Goal: Task Accomplishment & Management: Manage account settings

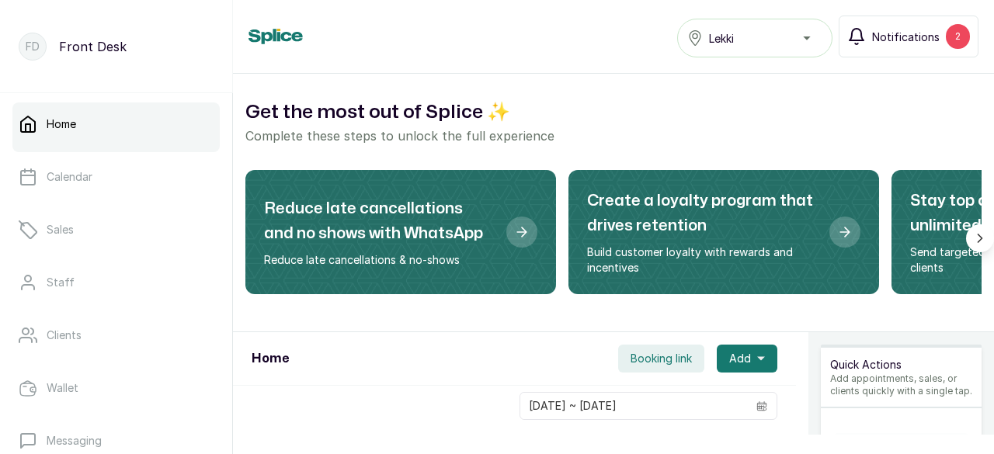
click at [908, 43] on span "Notifications" at bounding box center [906, 37] width 68 height 16
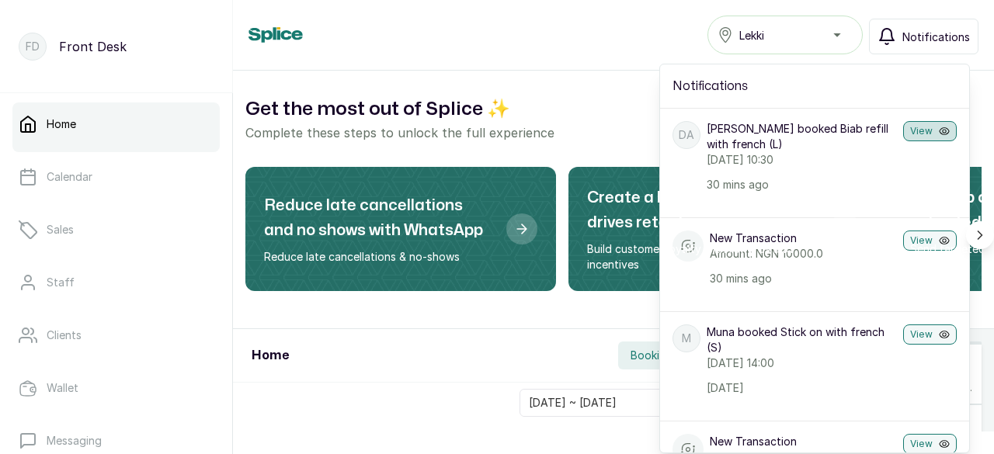
click at [908, 130] on button "View" at bounding box center [930, 131] width 54 height 20
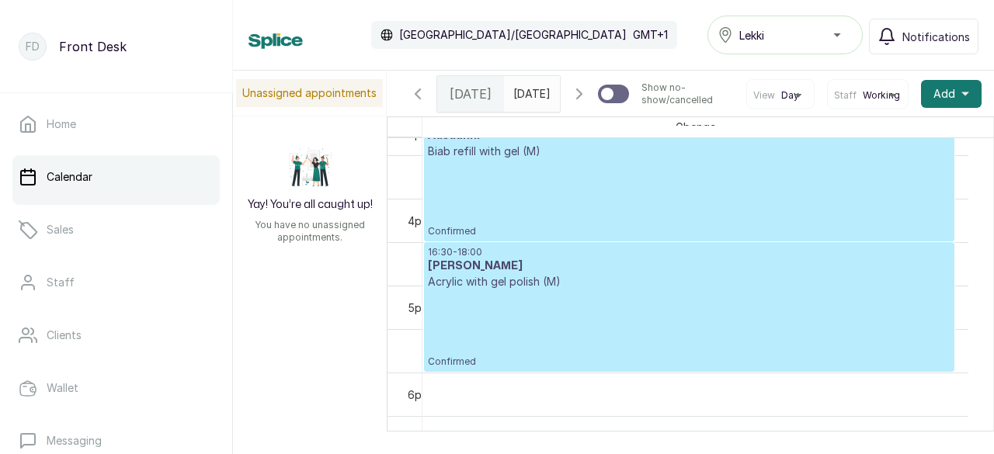
scroll to position [1411, 0]
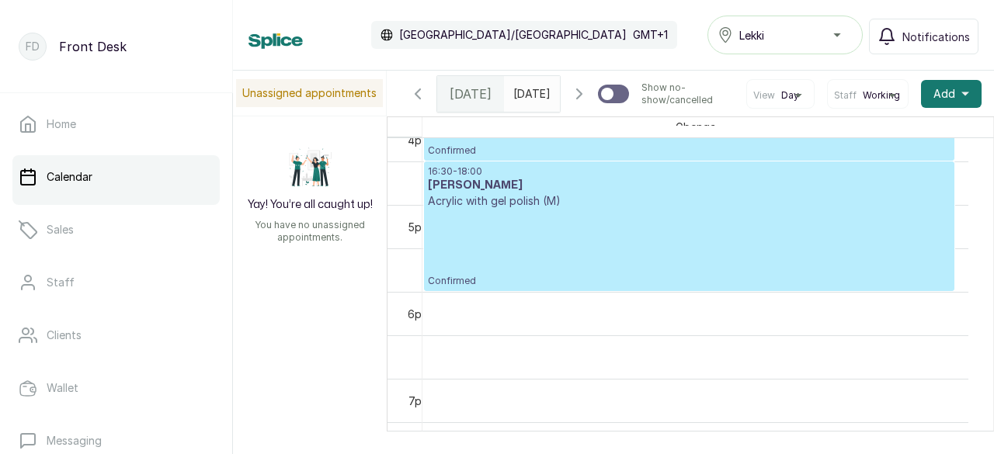
drag, startPoint x: 138, startPoint y: 173, endPoint x: 176, endPoint y: 180, distance: 38.7
click at [138, 173] on link "Calendar" at bounding box center [115, 176] width 207 height 43
click at [961, 98] on icon "button" at bounding box center [965, 94] width 8 height 8
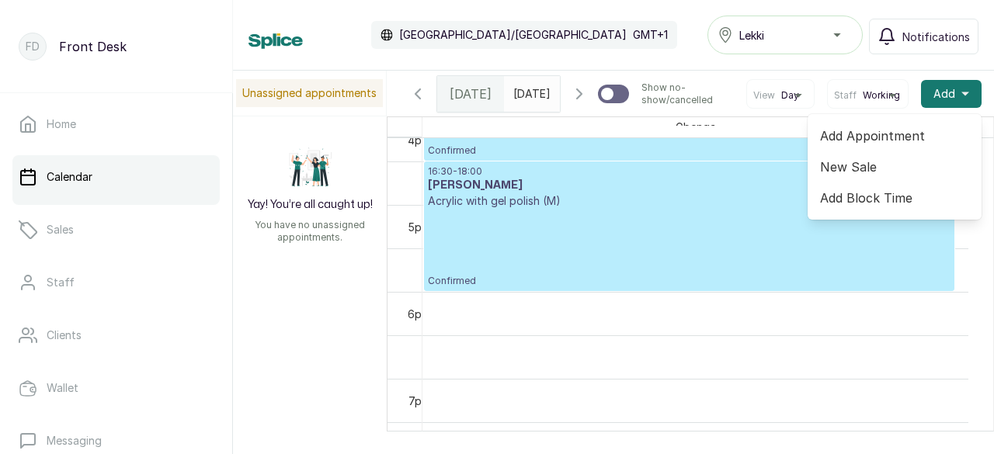
click at [852, 145] on span "Add Appointment" at bounding box center [894, 136] width 149 height 19
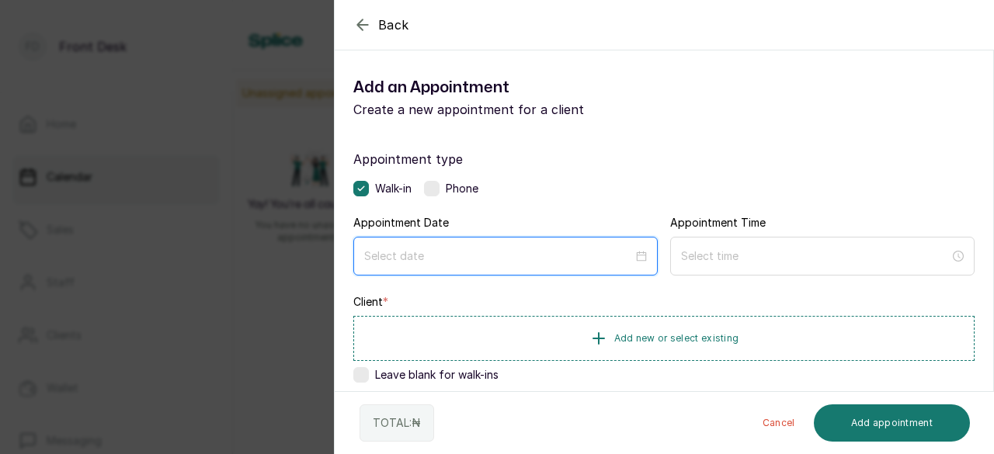
click at [428, 255] on input at bounding box center [498, 256] width 269 height 17
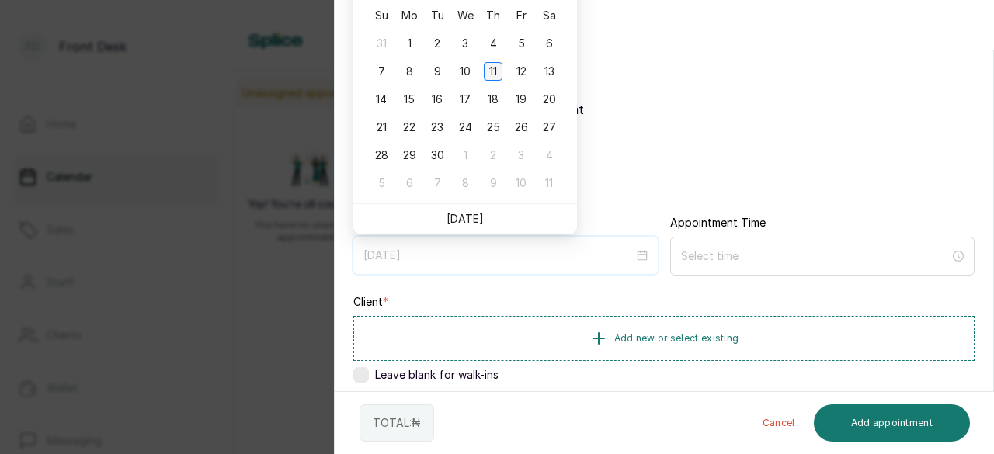
type input "2025/09/11"
click at [491, 73] on div "11" at bounding box center [493, 71] width 19 height 19
click at [491, 73] on div "Add an Appointment Create a new appointment for a client" at bounding box center [664, 97] width 658 height 68
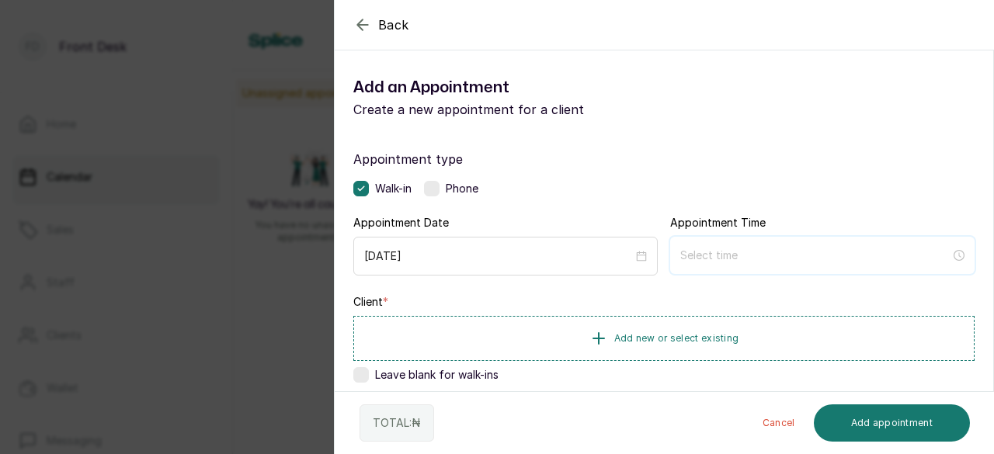
click at [706, 254] on input at bounding box center [815, 255] width 270 height 17
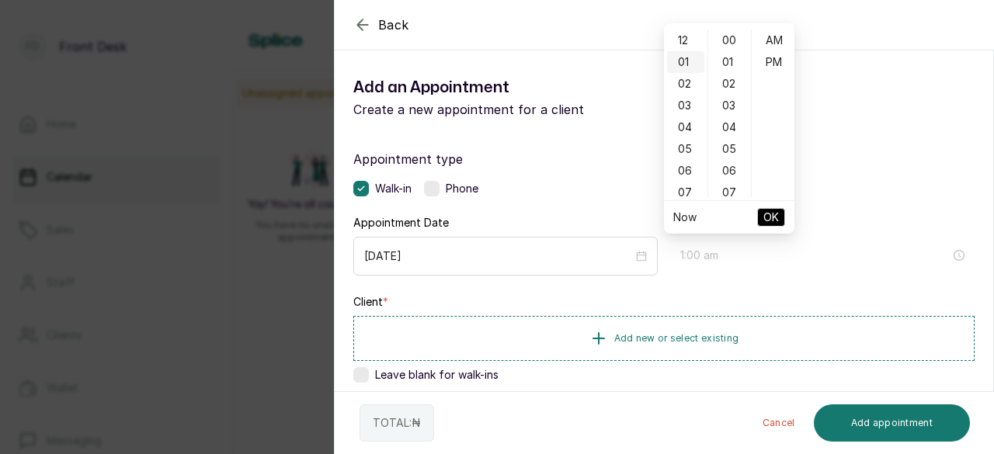
click at [688, 61] on div "01" at bounding box center [685, 62] width 37 height 22
click at [728, 40] on div "00" at bounding box center [729, 40] width 37 height 22
type input "1:00 pm"
click at [772, 58] on div "PM" at bounding box center [773, 62] width 37 height 22
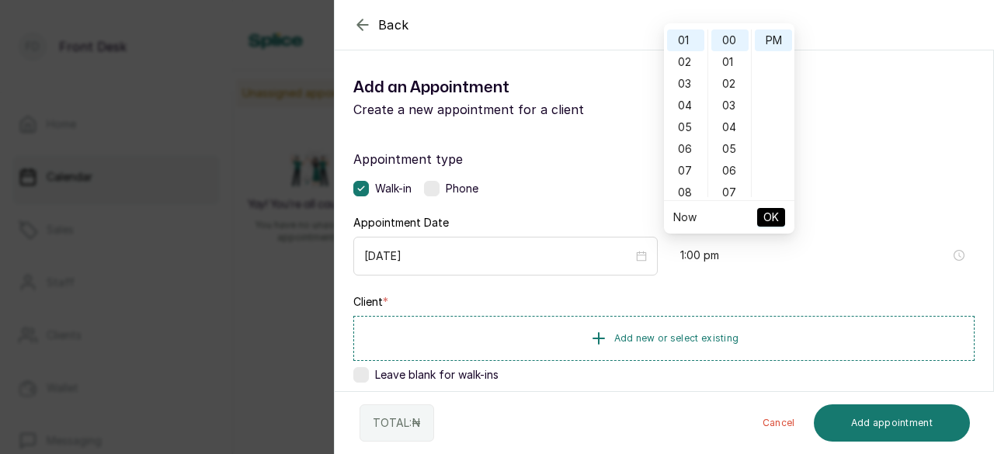
click at [776, 220] on span "OK" at bounding box center [771, 217] width 16 height 29
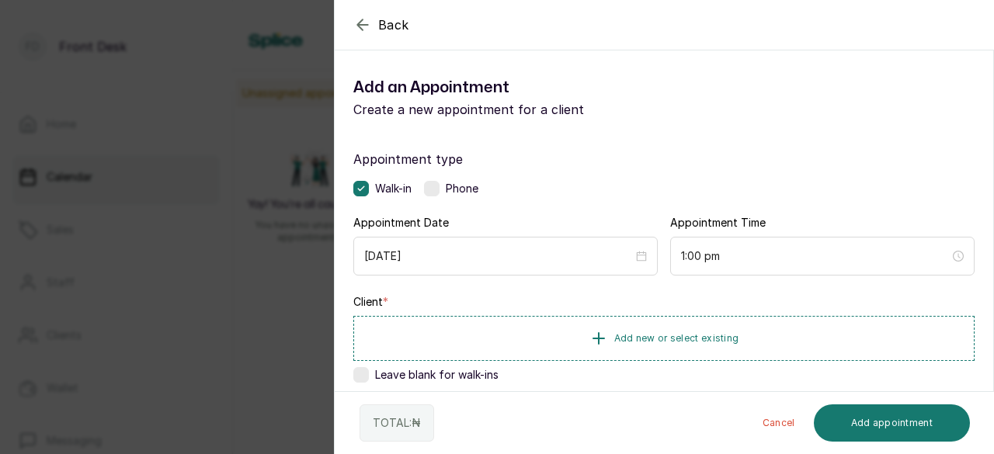
scroll to position [78, 0]
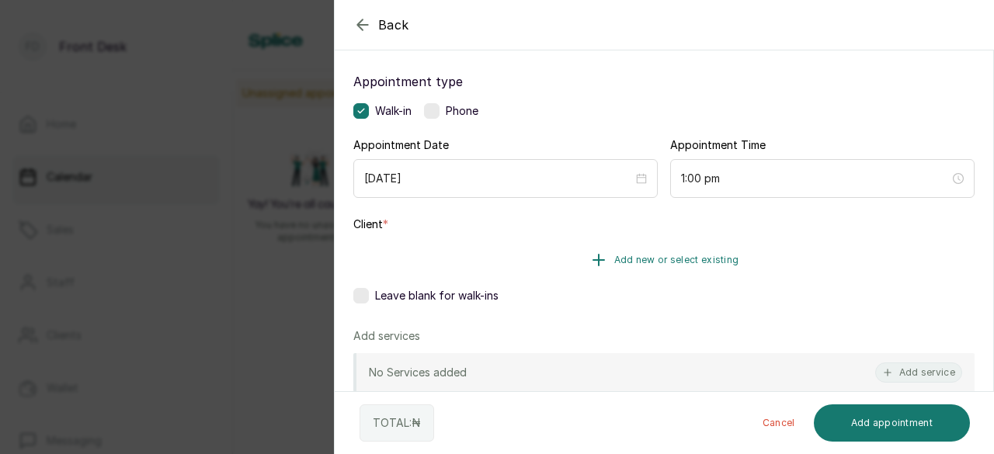
click at [615, 262] on span "Add new or select existing" at bounding box center [676, 260] width 125 height 12
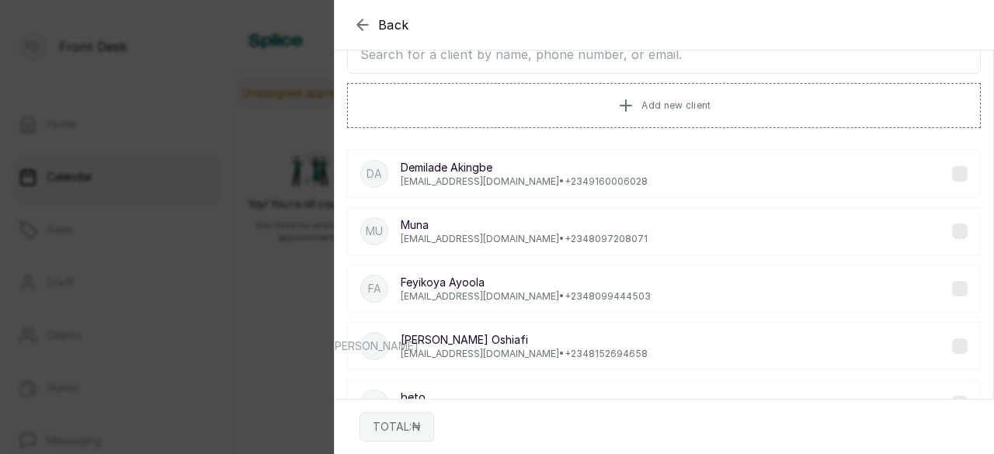
scroll to position [25, 0]
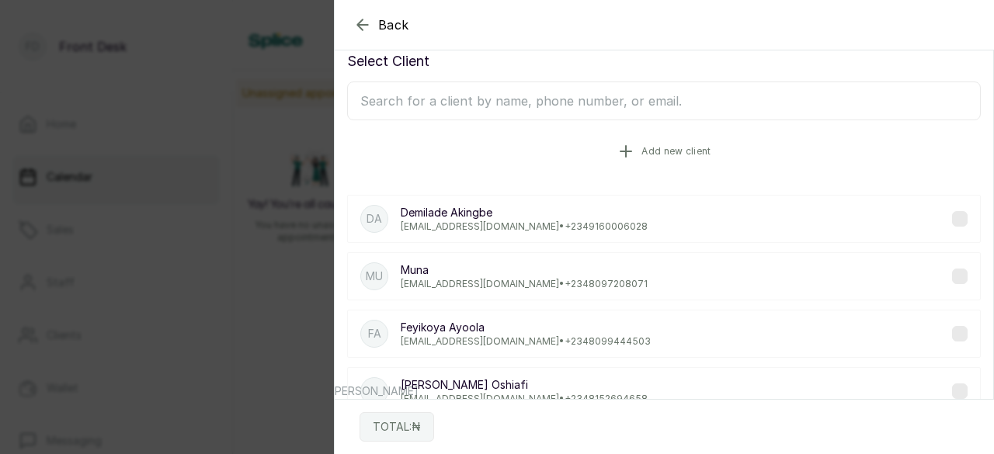
click at [625, 148] on icon "button" at bounding box center [625, 151] width 19 height 19
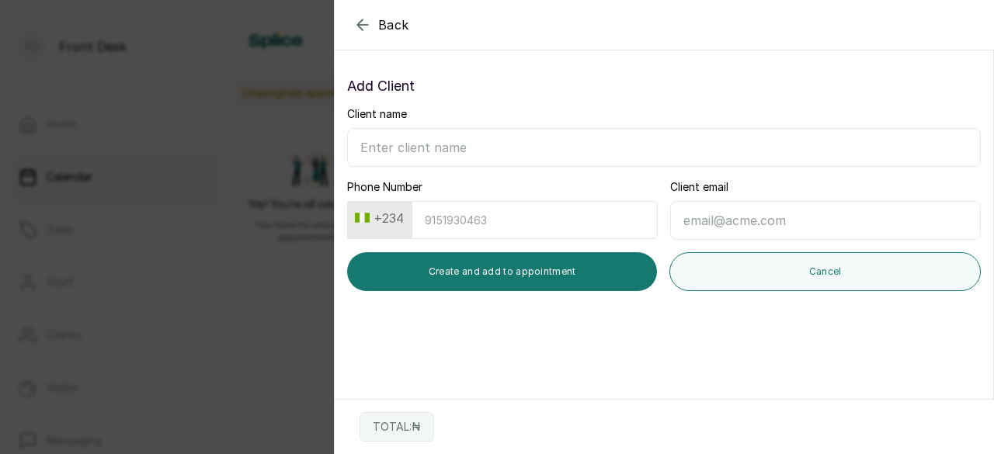
click at [625, 148] on input "Client name" at bounding box center [663, 147] width 633 height 39
click at [430, 144] on input "Client name" at bounding box center [663, 147] width 633 height 39
type input "m"
type input "Mrs juliet"
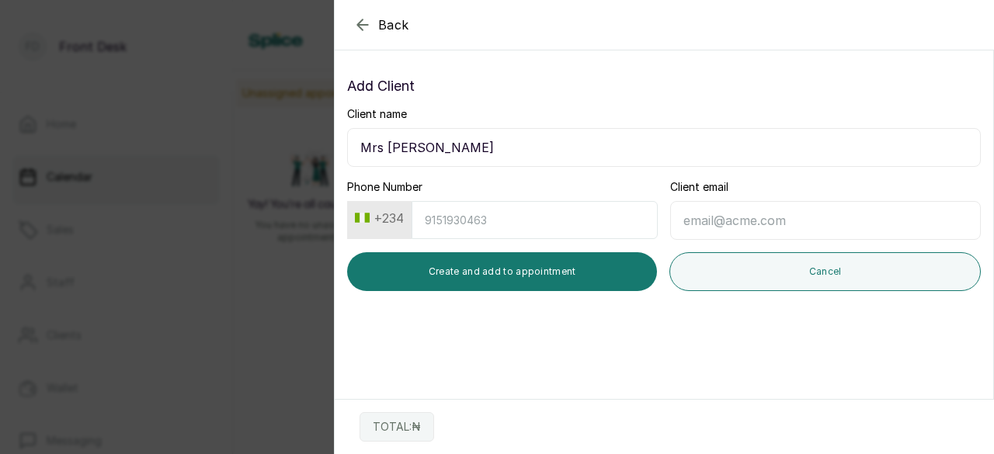
click at [438, 180] on div "Phone Number +234" at bounding box center [502, 209] width 311 height 60
click at [439, 180] on div "Phone Number +234" at bounding box center [502, 209] width 311 height 60
click at [410, 185] on label "Phone Number" at bounding box center [384, 187] width 75 height 16
click at [461, 184] on div "Phone Number +234" at bounding box center [502, 209] width 311 height 60
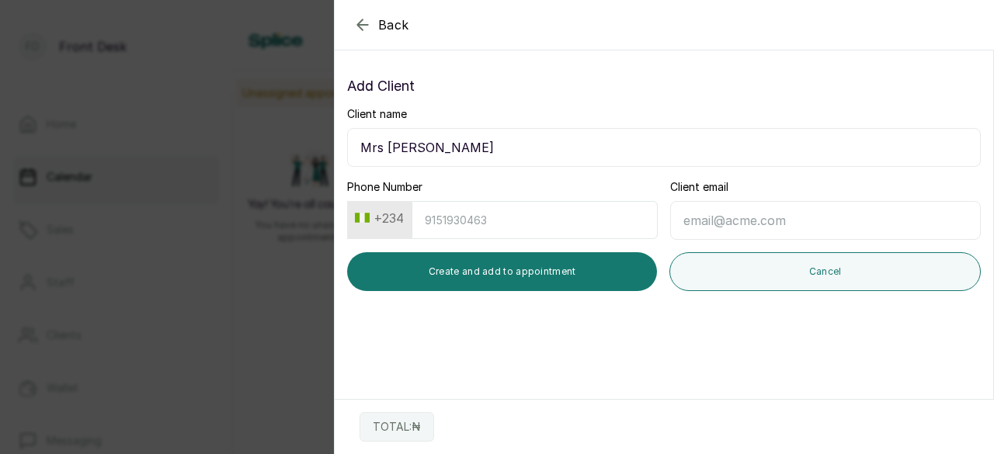
click at [463, 221] on input "Phone Number" at bounding box center [534, 220] width 246 height 38
click at [693, 221] on input "Client email" at bounding box center [825, 220] width 311 height 39
click at [647, 209] on input "9164519358" at bounding box center [534, 220] width 246 height 38
type input "9164519358"
click at [713, 224] on input "Client email" at bounding box center [825, 220] width 311 height 39
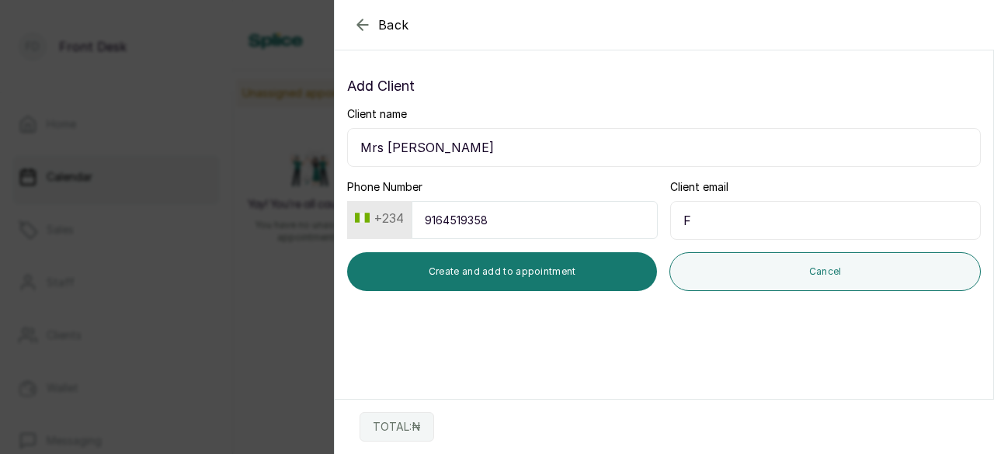
click at [708, 224] on input "F" at bounding box center [825, 220] width 311 height 39
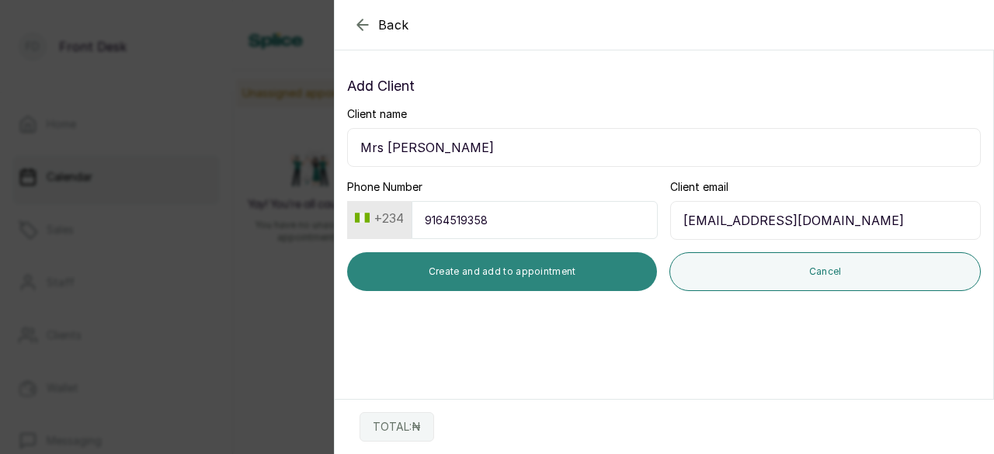
type input "Fashionsavage767@gmail.com"
click at [545, 268] on button "Create and add to appointment" at bounding box center [502, 271] width 310 height 39
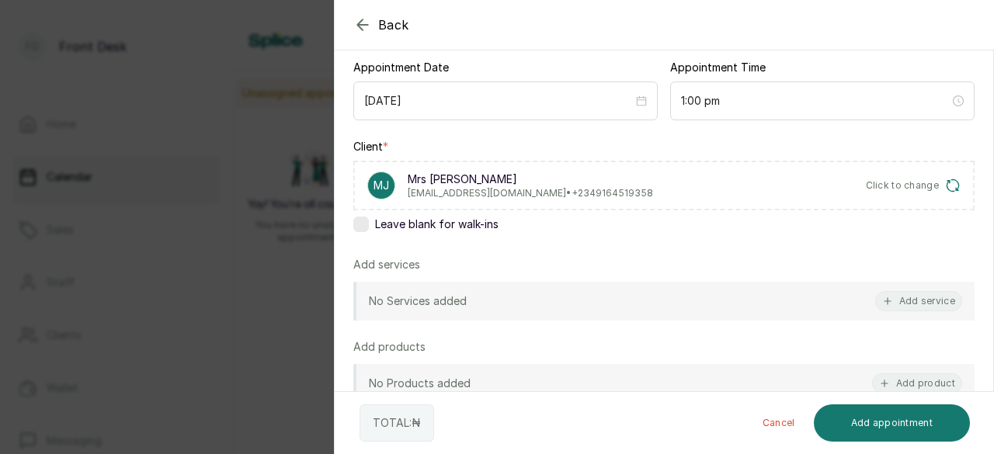
scroll to position [233, 0]
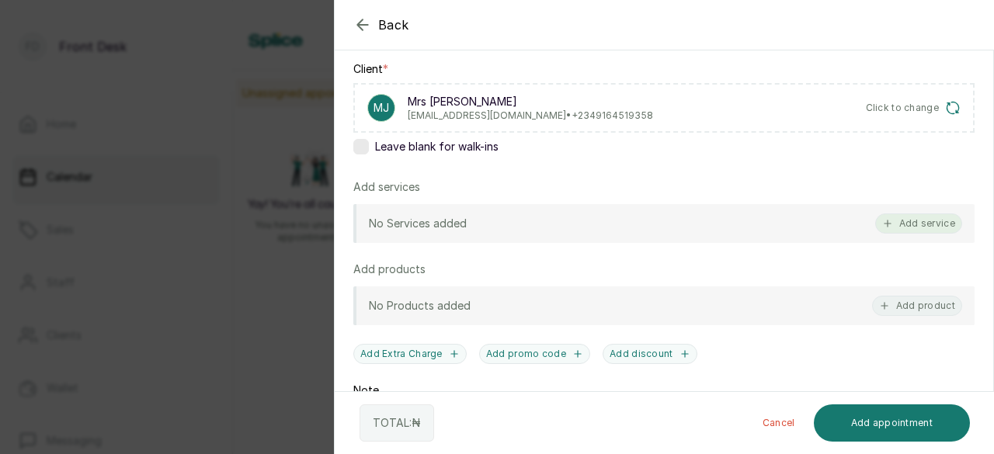
click at [884, 223] on icon "button" at bounding box center [887, 223] width 6 height 6
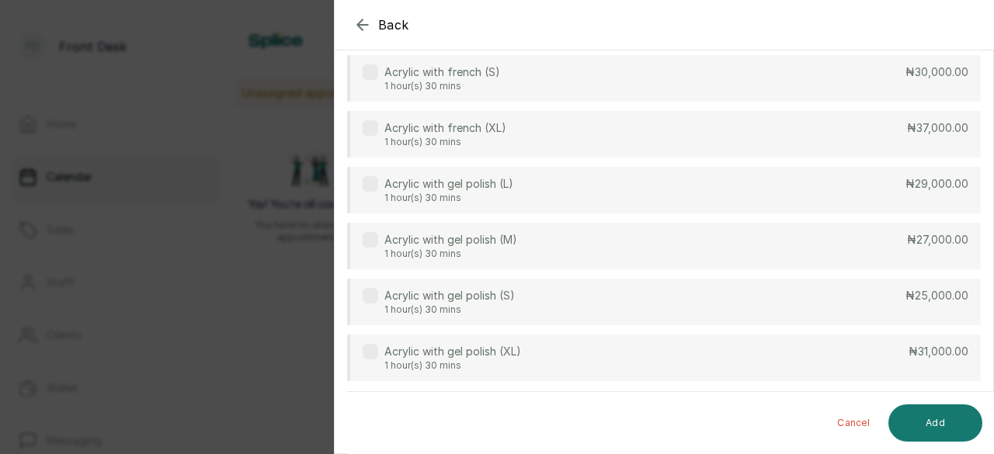
scroll to position [1920, 0]
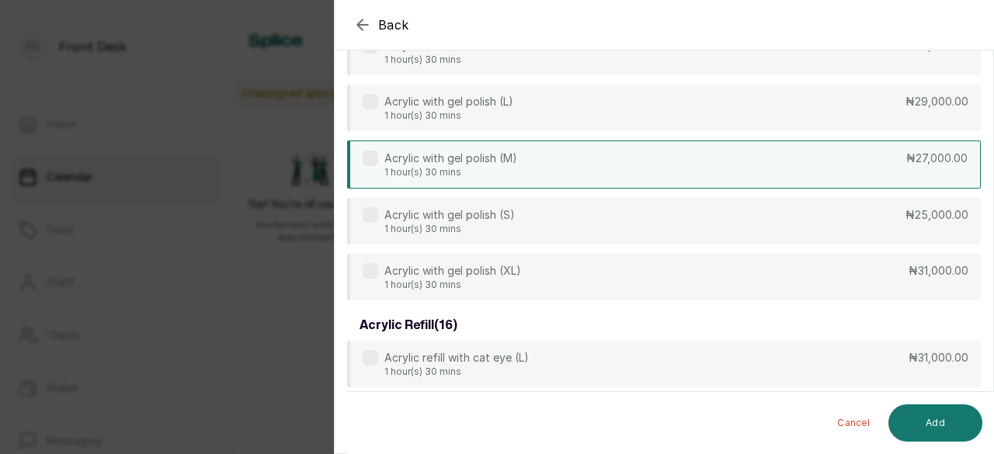
click at [793, 164] on div "Acrylic with gel polish (M) 1 hour(s) 30 mins ₦27,000.00" at bounding box center [663, 165] width 633 height 48
click at [919, 419] on button "Add" at bounding box center [935, 422] width 94 height 37
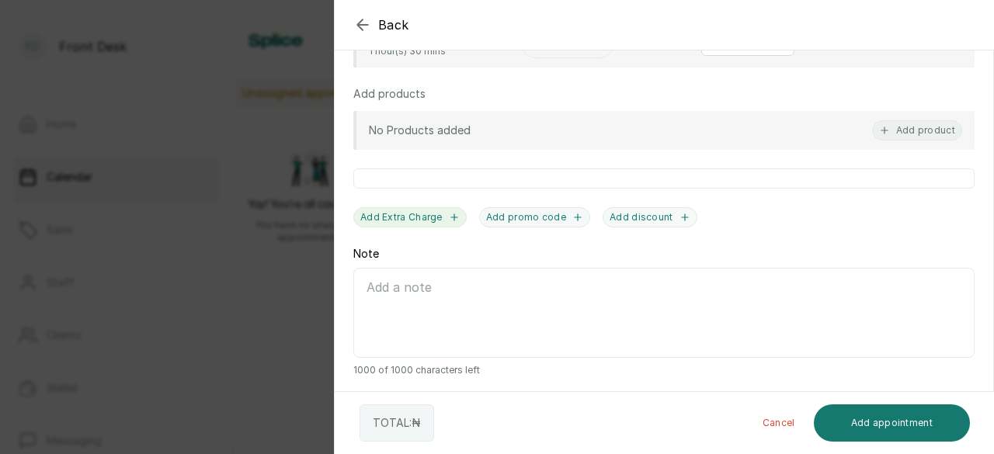
scroll to position [345, 0]
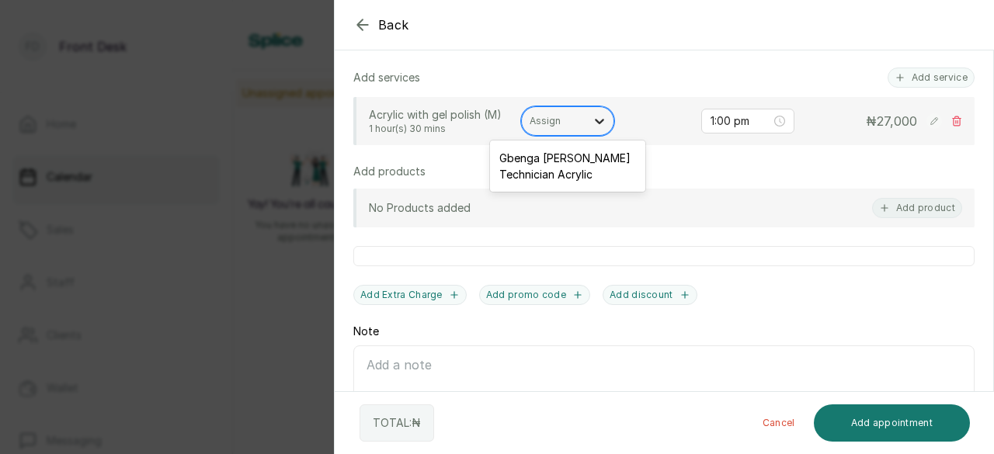
click at [597, 119] on icon at bounding box center [599, 121] width 9 height 5
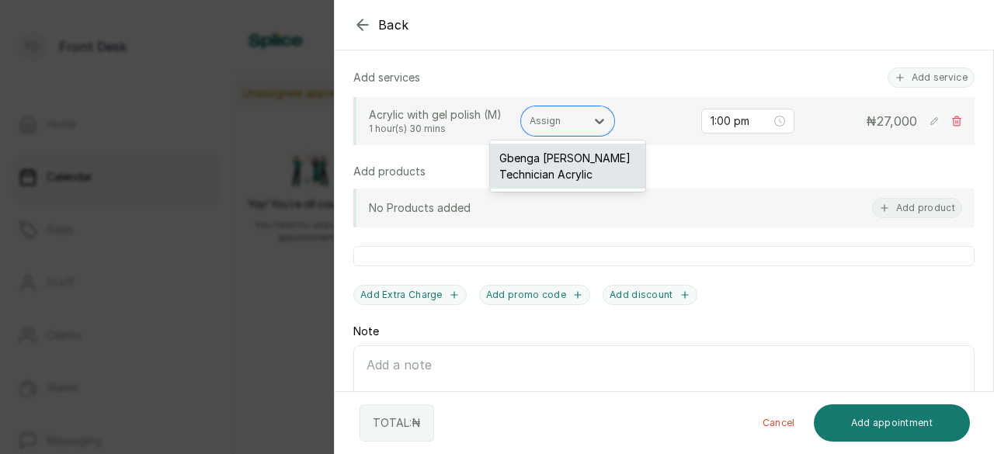
click at [538, 157] on div "Gbenga Antonio - Nail Technician Acrylic" at bounding box center [567, 166] width 155 height 45
click at [538, 128] on div at bounding box center [553, 121] width 48 height 14
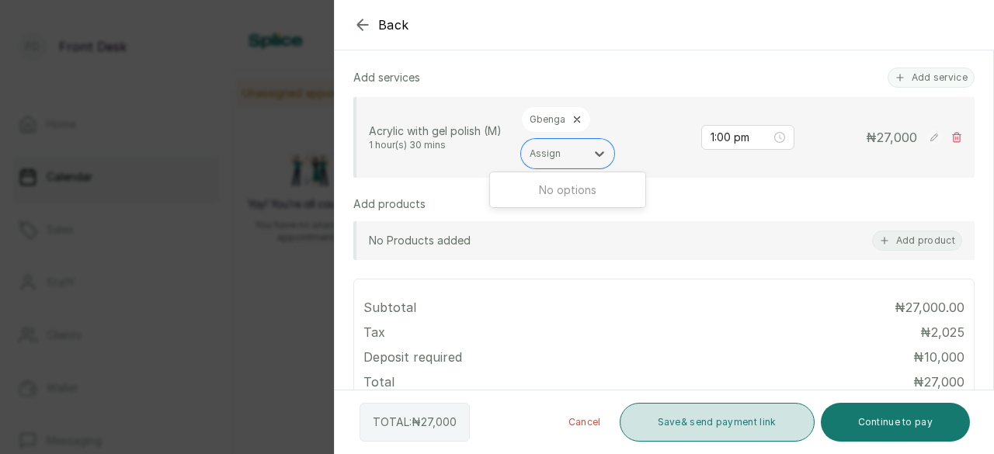
click at [727, 425] on button "Save & send payment link" at bounding box center [716, 422] width 195 height 39
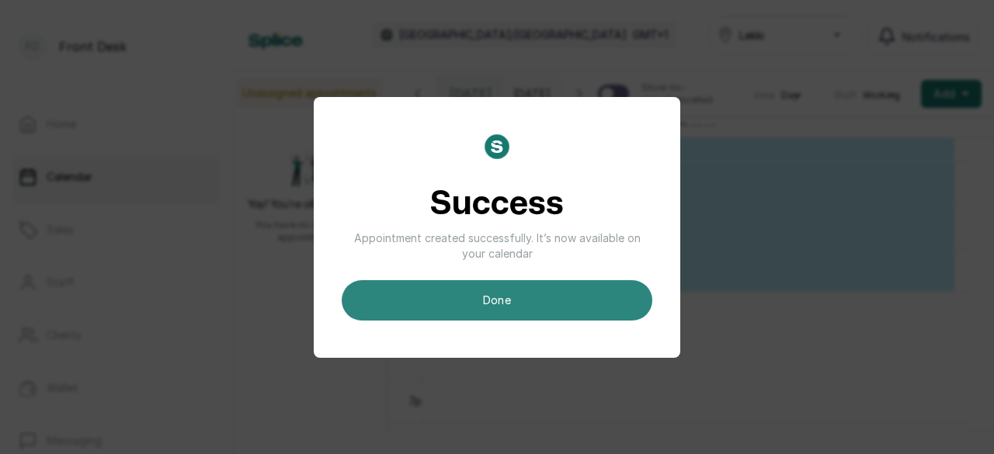
click at [536, 302] on button "done" at bounding box center [497, 300] width 311 height 40
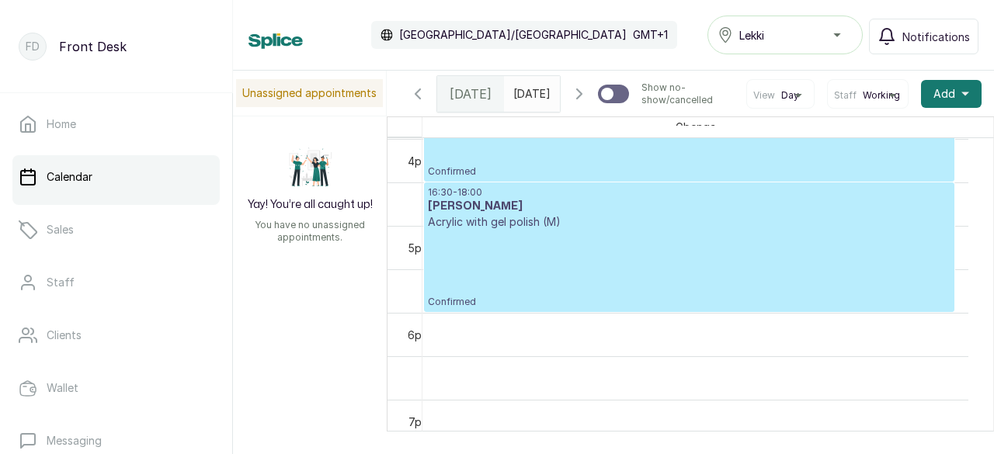
scroll to position [1411, 0]
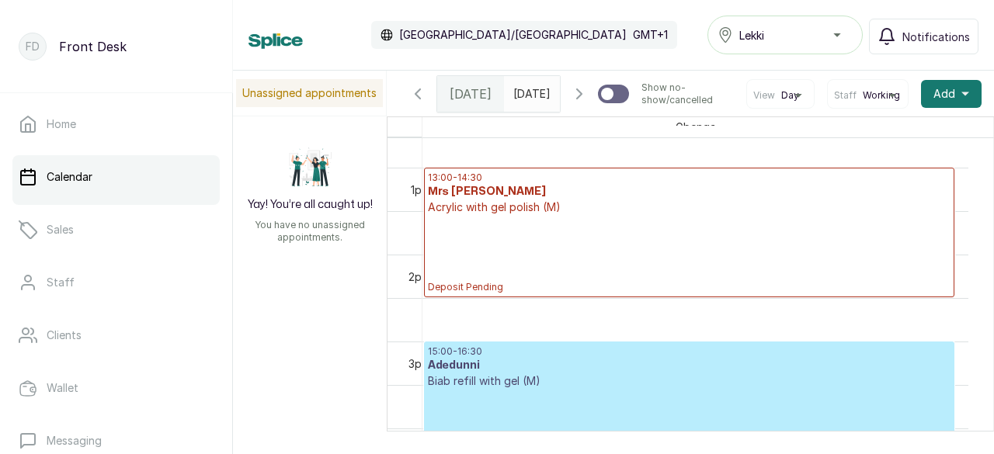
click at [491, 215] on p "Acrylic with gel polish (M)" at bounding box center [689, 208] width 522 height 16
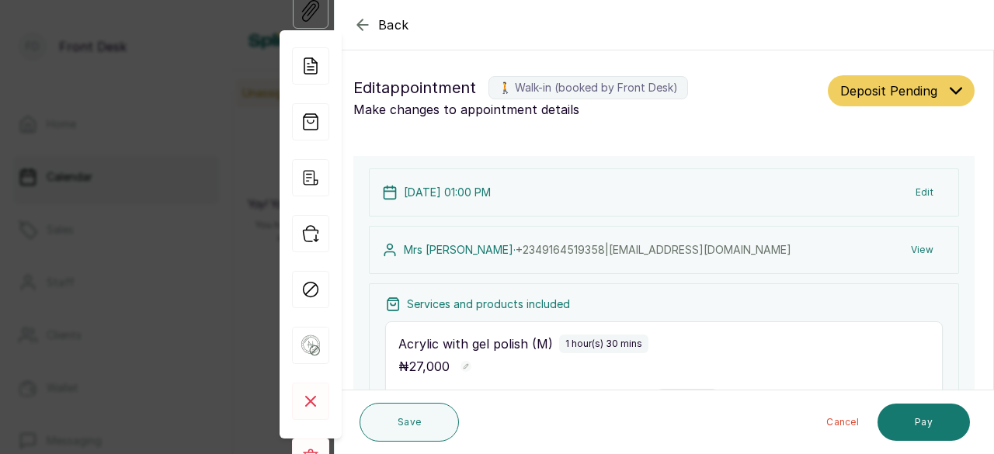
click at [362, 23] on icon "button" at bounding box center [362, 25] width 19 height 19
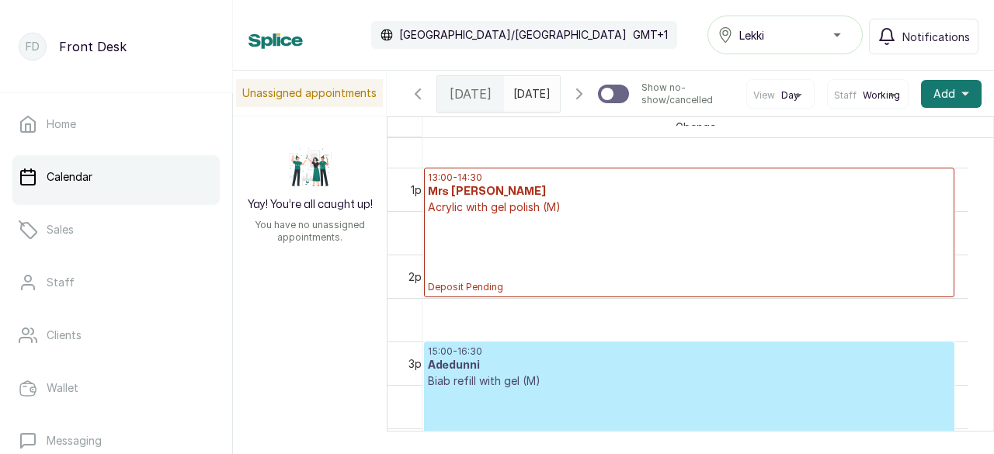
click at [532, 215] on p "Acrylic with gel polish (M)" at bounding box center [689, 208] width 522 height 16
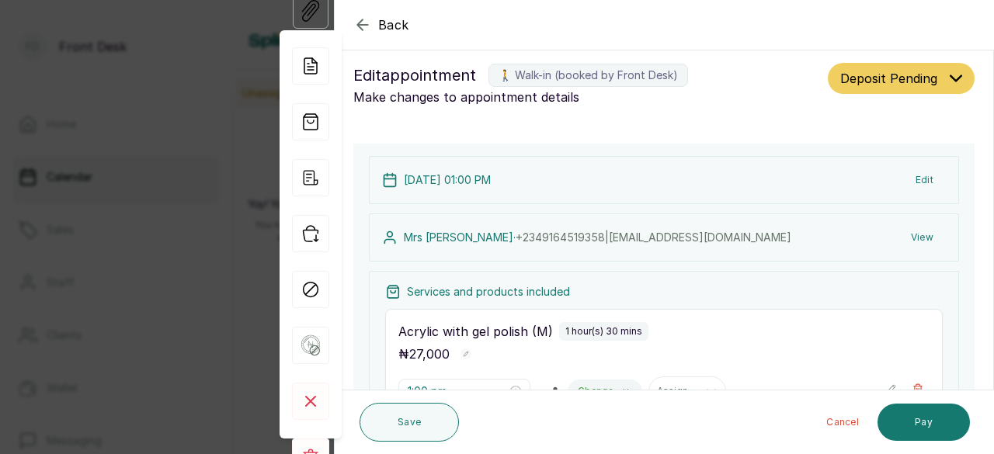
scroll to position [0, 0]
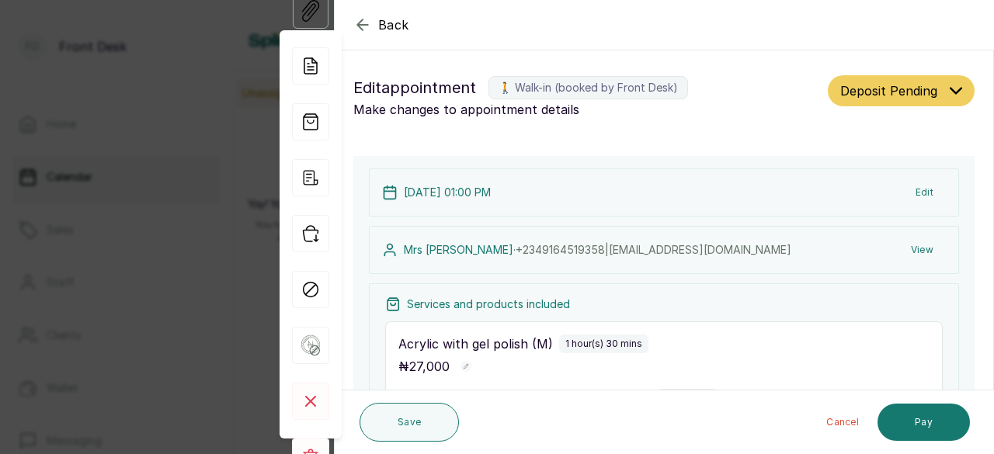
click at [949, 89] on icon "button" at bounding box center [955, 91] width 12 height 12
click at [365, 24] on icon "button" at bounding box center [362, 25] width 19 height 19
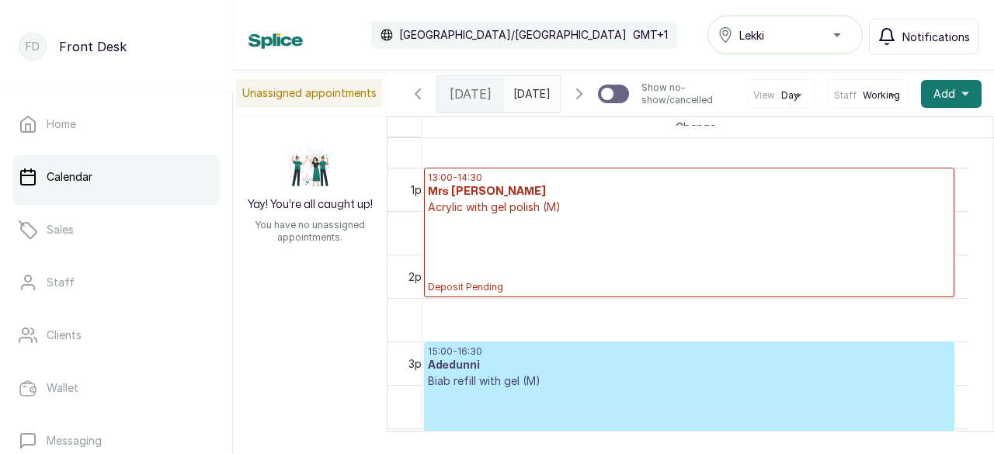
click at [913, 37] on span "Notifications" at bounding box center [936, 37] width 68 height 16
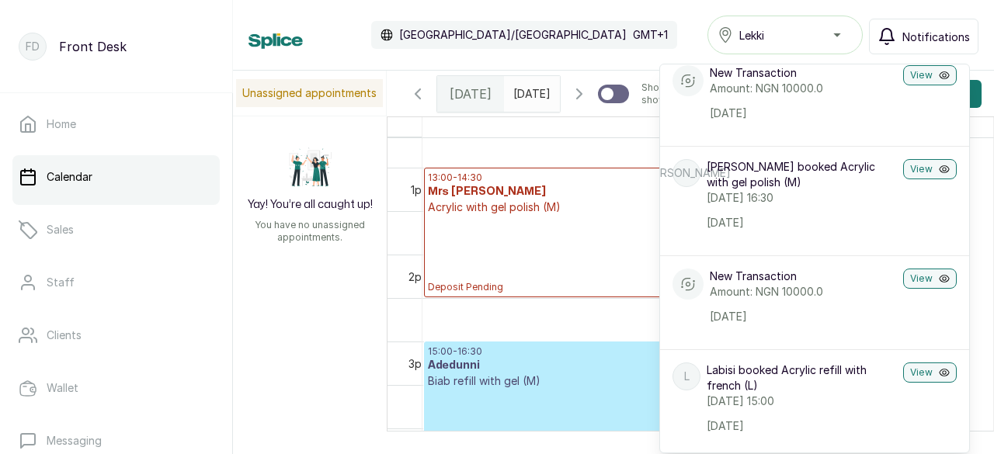
scroll to position [776, 0]
click at [587, 286] on div "13:00 - 14:30 Mrs juliet Acrylic with gel polish (M) Deposit Pending" at bounding box center [689, 233] width 522 height 122
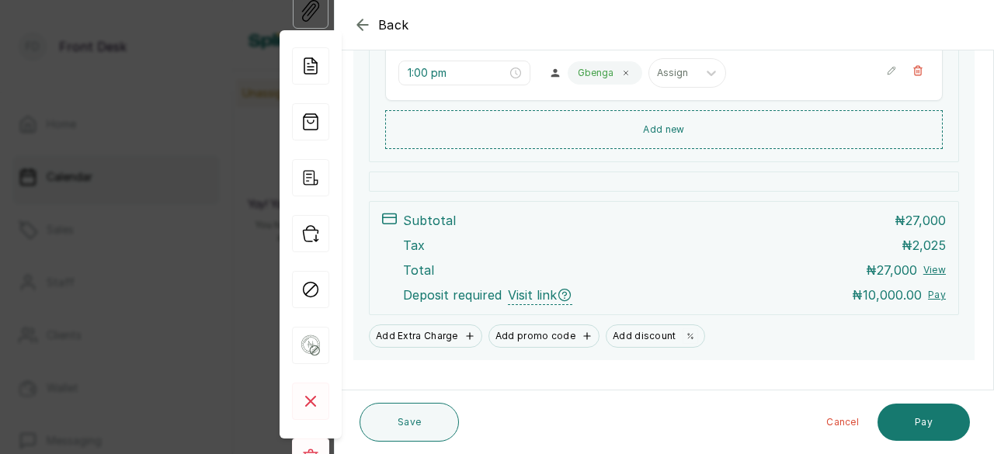
scroll to position [350, 0]
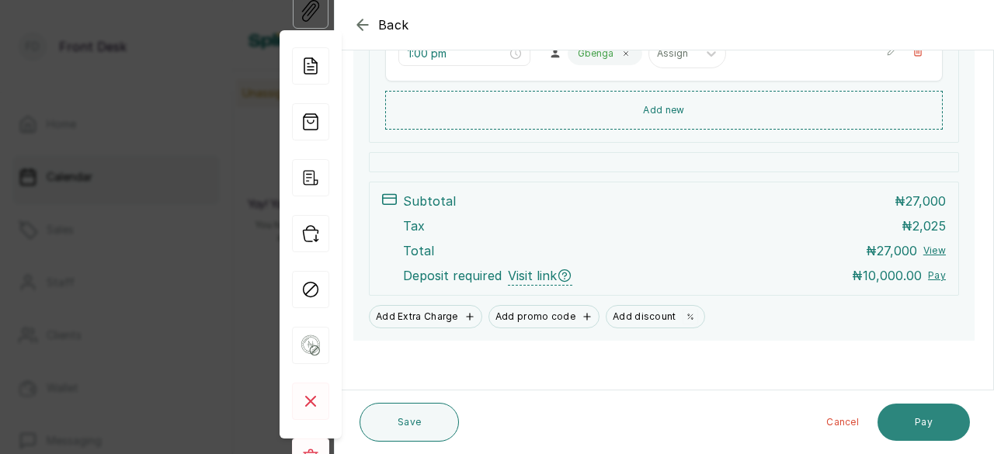
click at [908, 439] on button "Pay" at bounding box center [923, 422] width 92 height 37
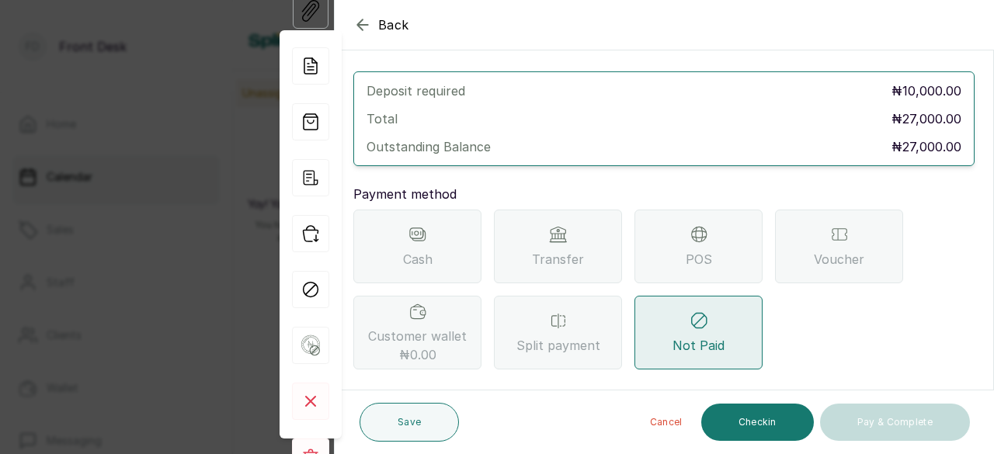
scroll to position [86, 0]
click at [366, 25] on icon "button" at bounding box center [362, 24] width 10 height 10
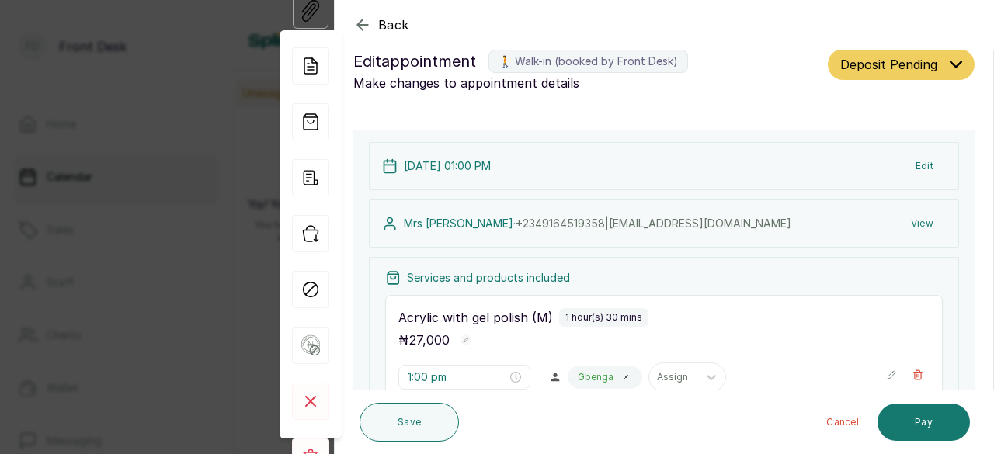
scroll to position [0, 0]
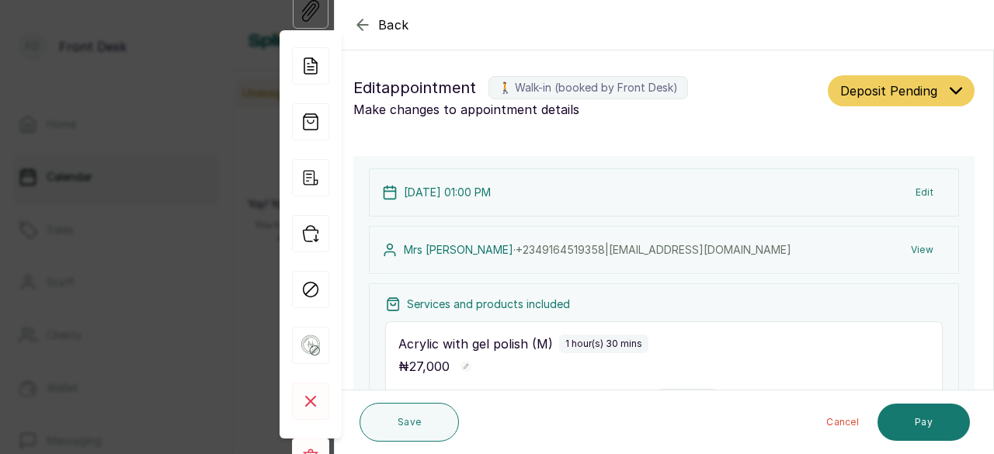
click at [911, 188] on button "Edit" at bounding box center [924, 193] width 43 height 28
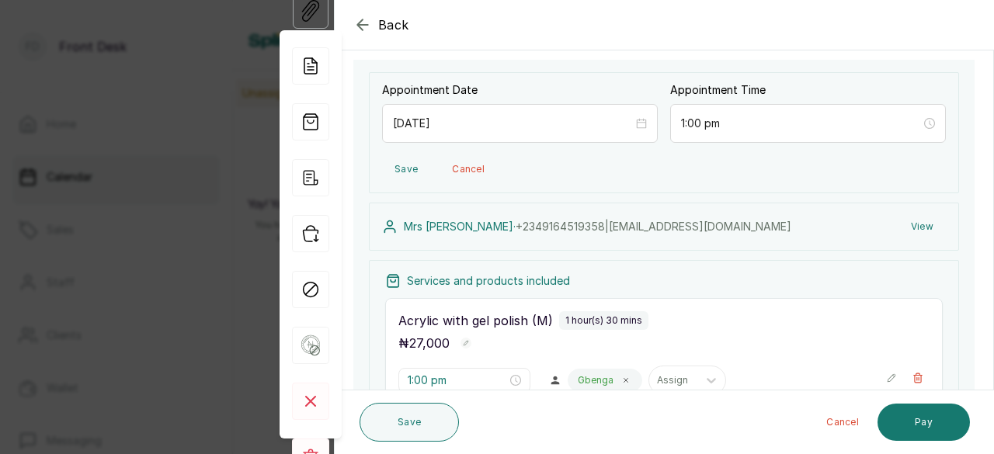
scroll to position [78, 0]
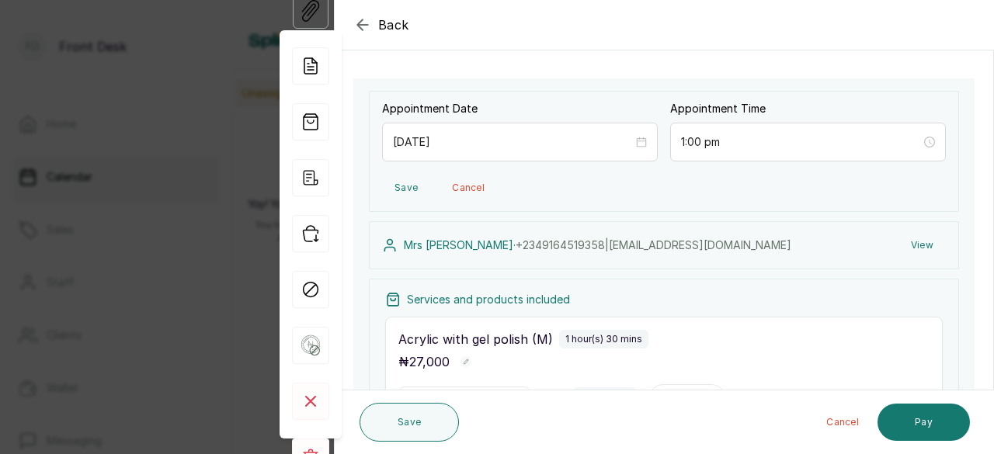
click at [910, 241] on button "View" at bounding box center [921, 245] width 47 height 28
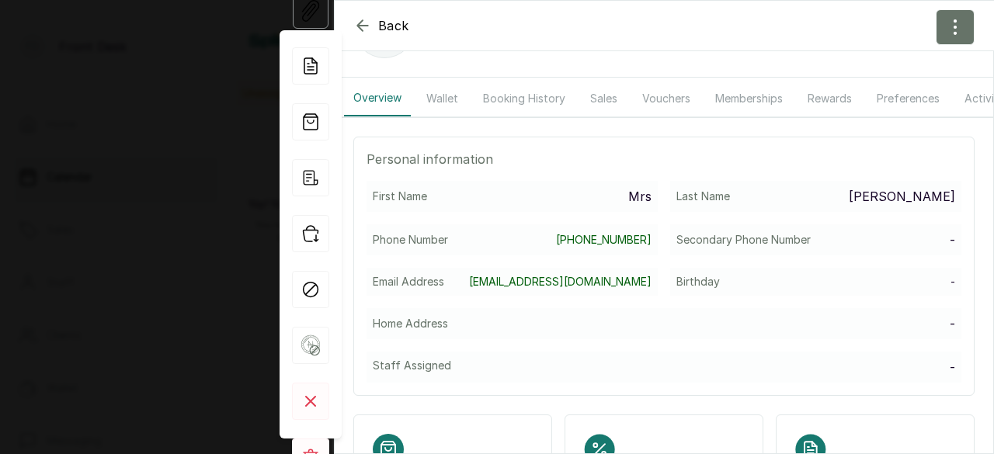
click at [495, 290] on link "Fashionsavage767@gmail.com" at bounding box center [560, 282] width 182 height 16
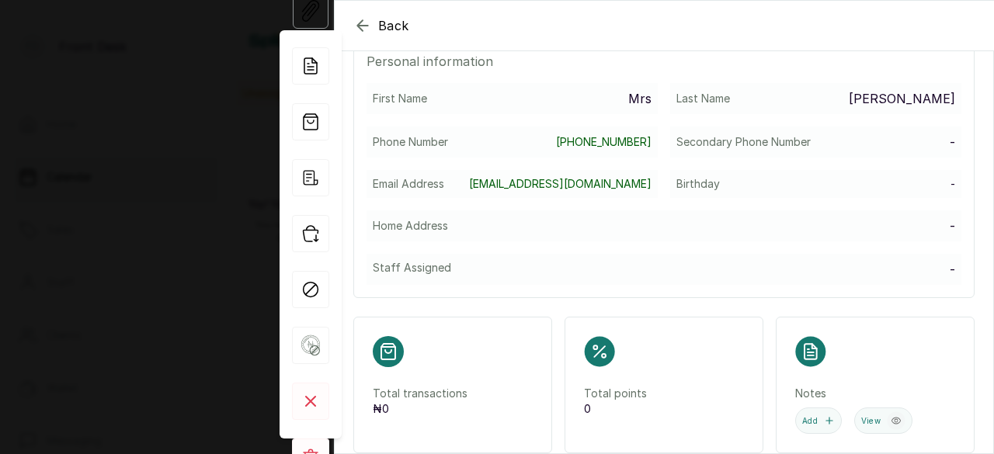
scroll to position [388, 0]
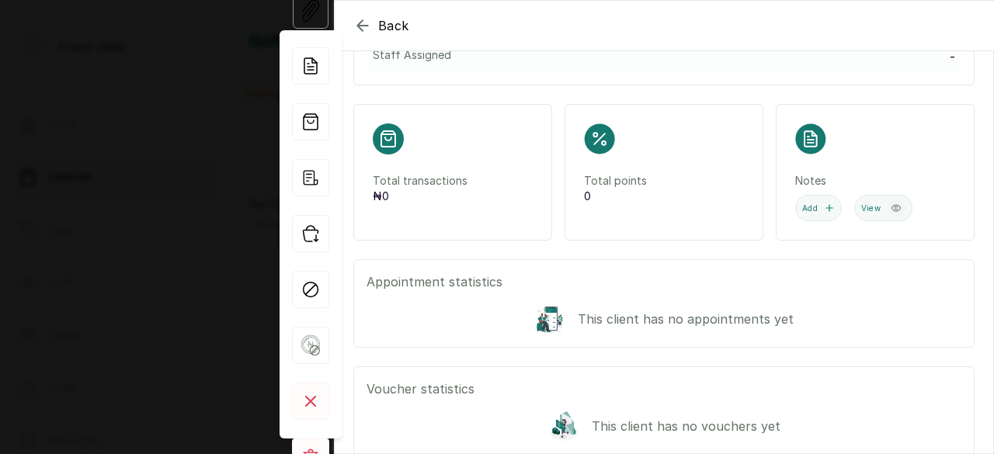
click at [702, 291] on p "Appointment statistics" at bounding box center [663, 281] width 595 height 19
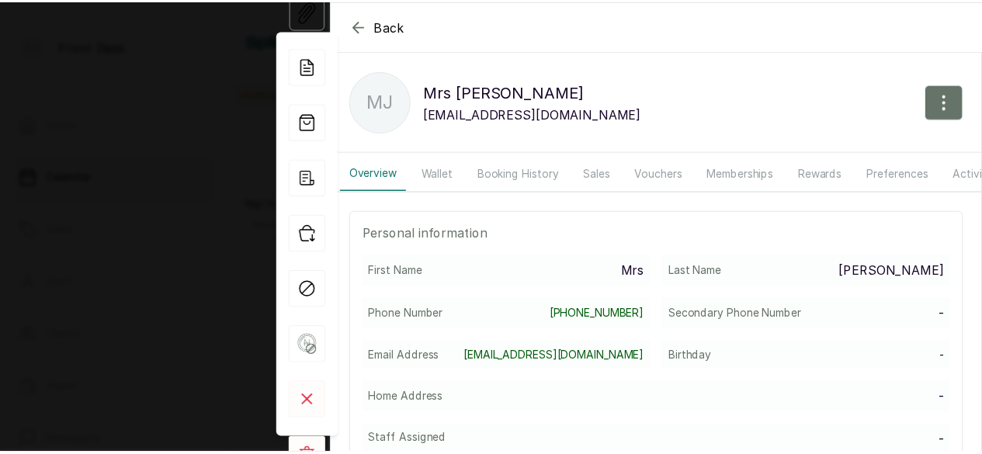
scroll to position [0, 0]
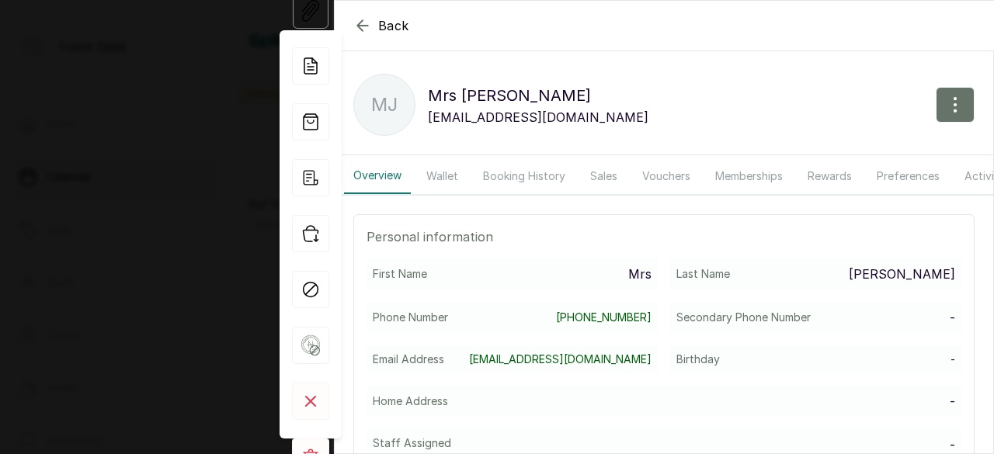
click at [366, 21] on icon "button" at bounding box center [362, 25] width 19 height 19
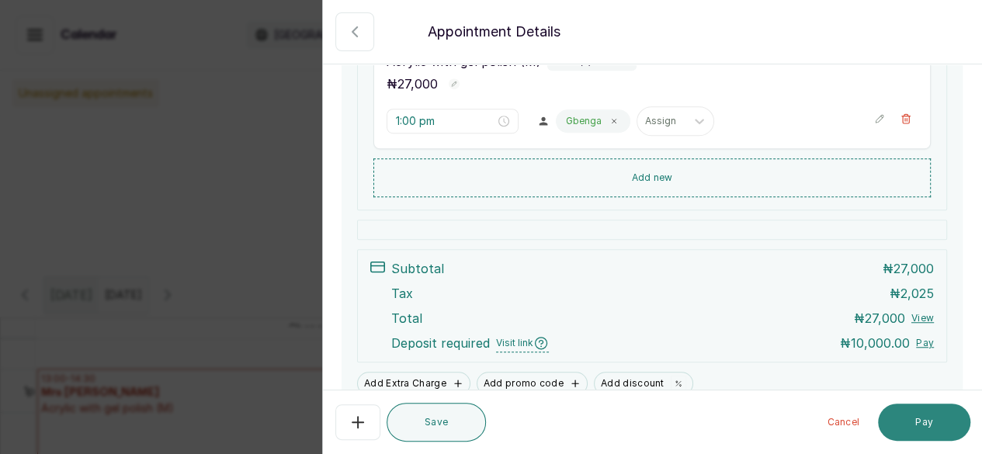
click at [907, 412] on button "Pay" at bounding box center [924, 422] width 92 height 37
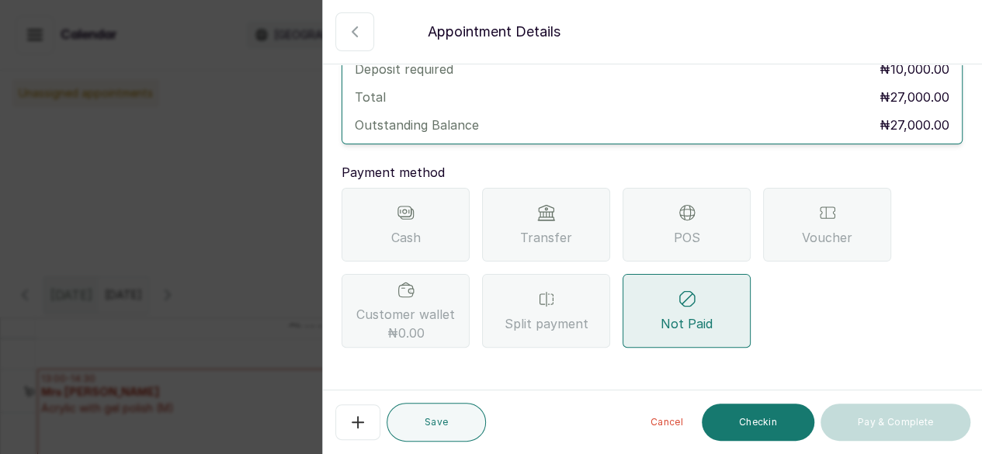
scroll to position [86, 0]
click at [754, 422] on button "Checkin" at bounding box center [758, 422] width 113 height 37
click at [558, 238] on span "Transfer" at bounding box center [546, 239] width 52 height 19
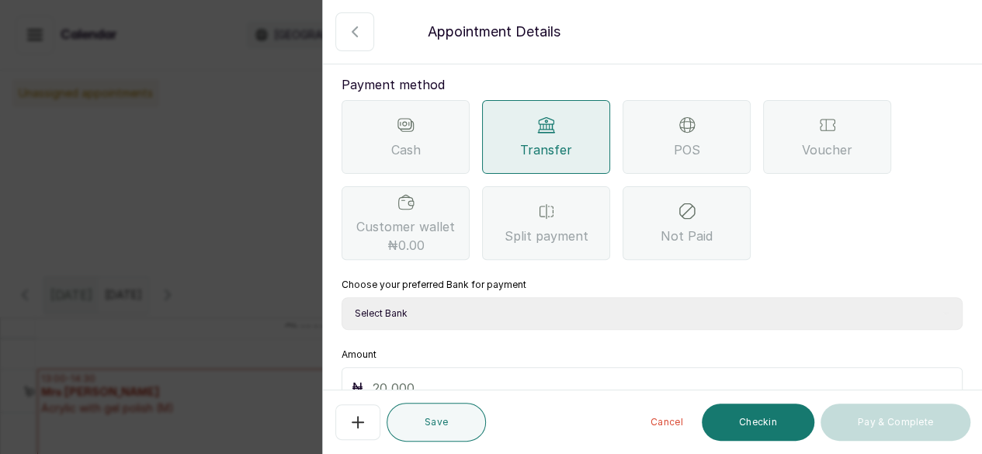
scroll to position [272, 0]
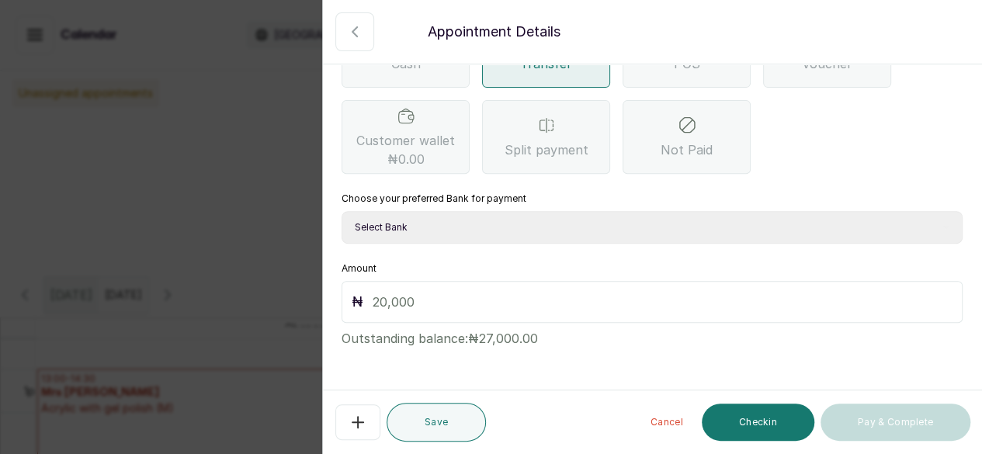
click at [477, 301] on input "text" at bounding box center [663, 302] width 580 height 22
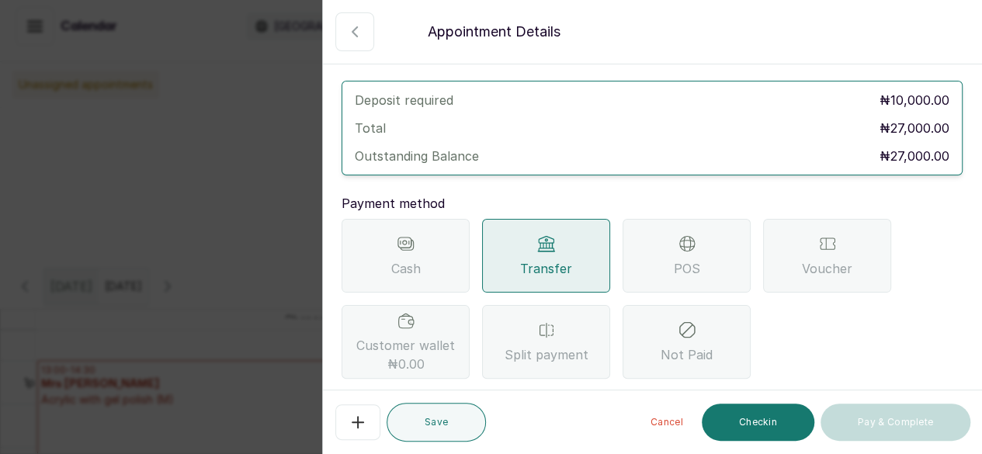
scroll to position [78, 0]
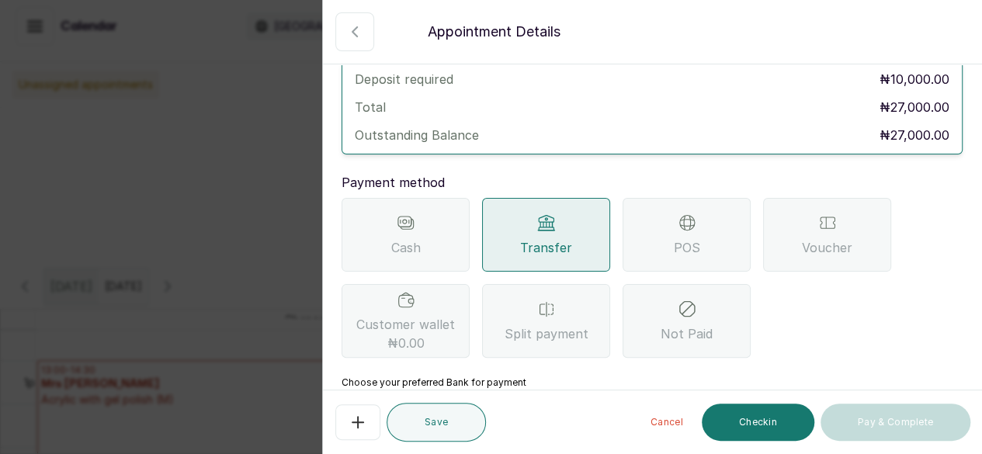
click at [0, 0] on icon "button" at bounding box center [0, 0] width 0 height 0
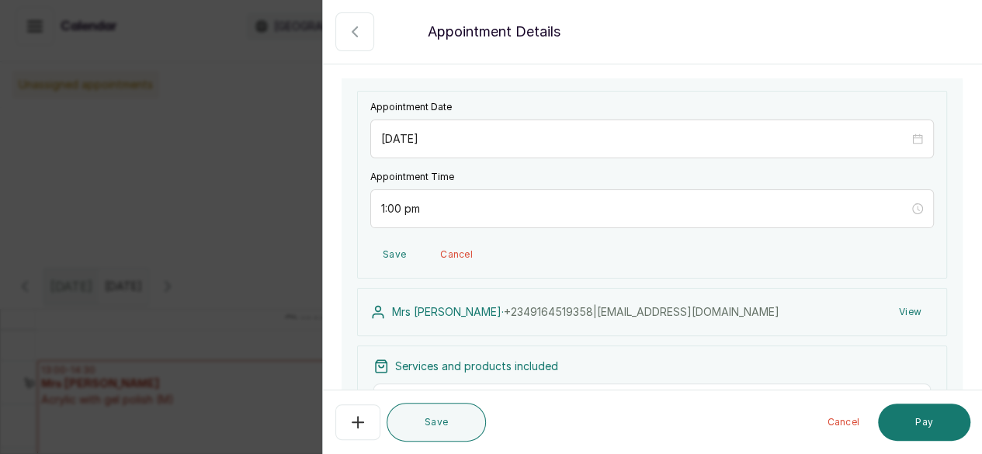
click at [0, 0] on icon "button" at bounding box center [0, 0] width 0 height 0
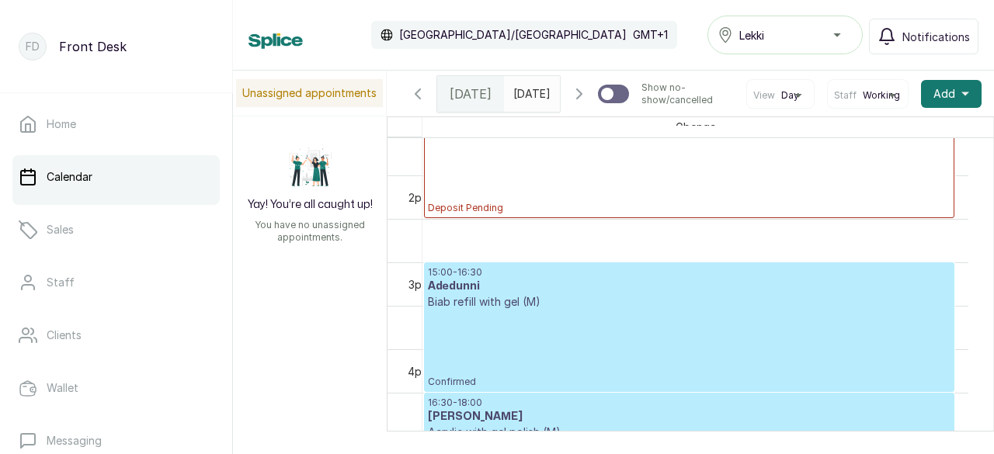
scroll to position [1178, 0]
click at [508, 390] on div "15:00 - 16:30 Adedunni Biab refill with gel (M) Confirmed" at bounding box center [689, 329] width 522 height 122
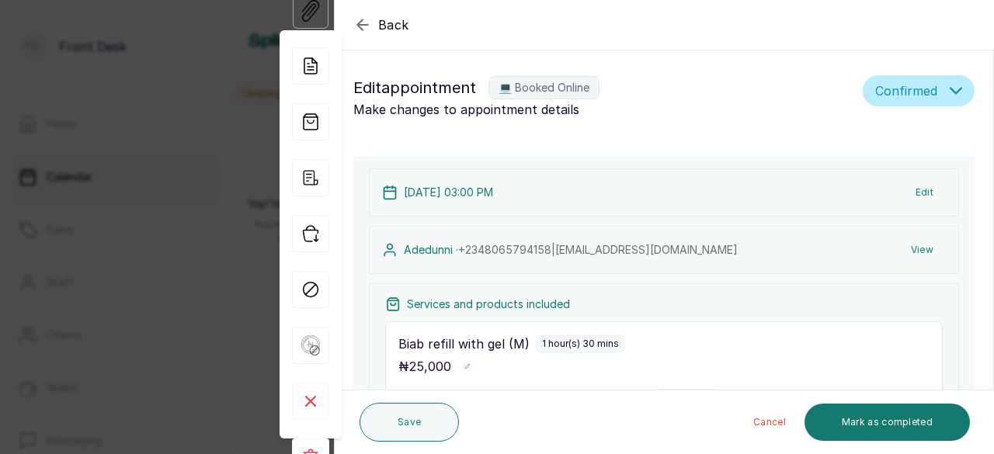
type input "3:00 pm"
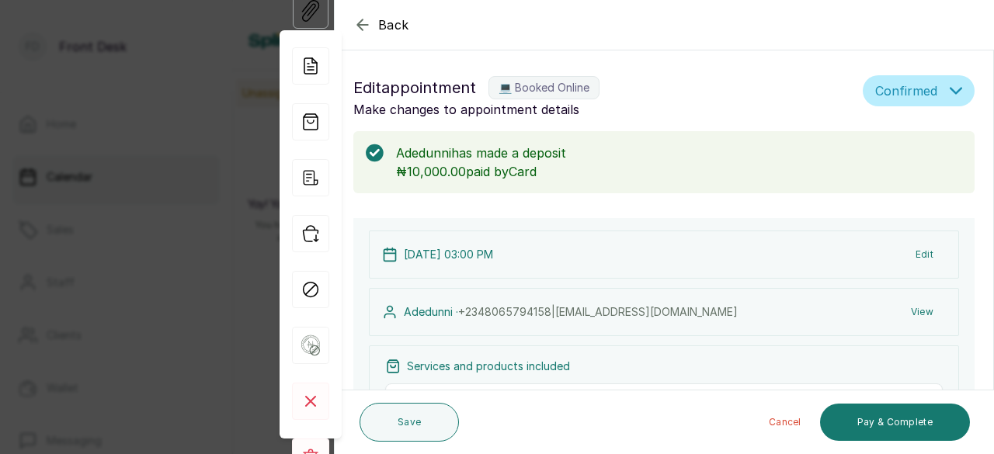
click at [359, 18] on icon "button" at bounding box center [362, 25] width 19 height 19
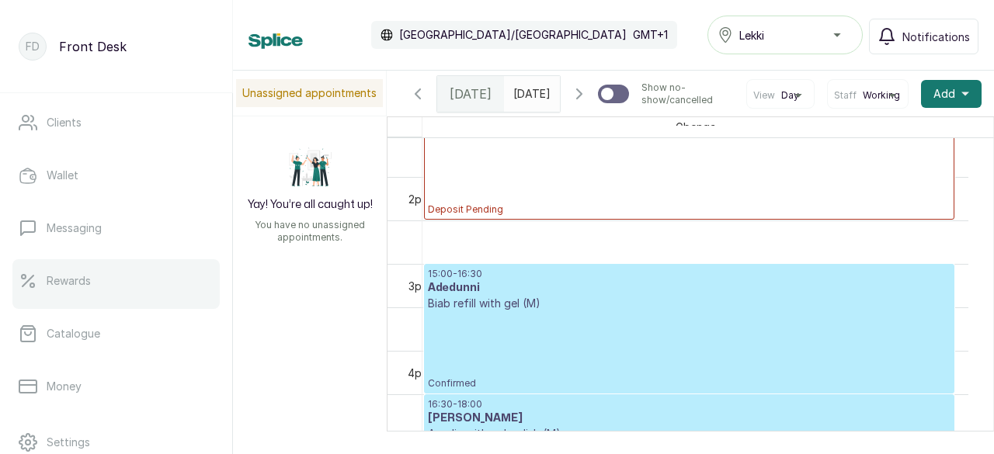
scroll to position [233, 0]
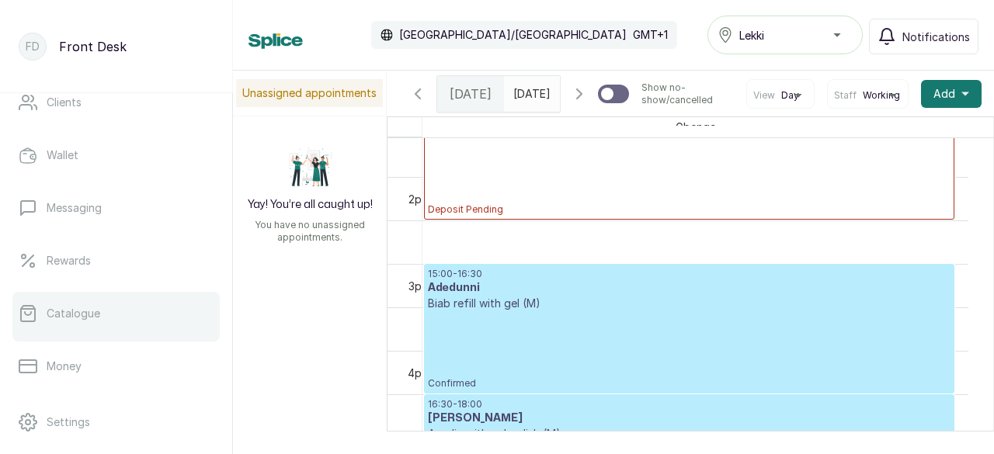
click at [109, 316] on link "Catalogue" at bounding box center [115, 313] width 207 height 43
